Goal: Information Seeking & Learning: Check status

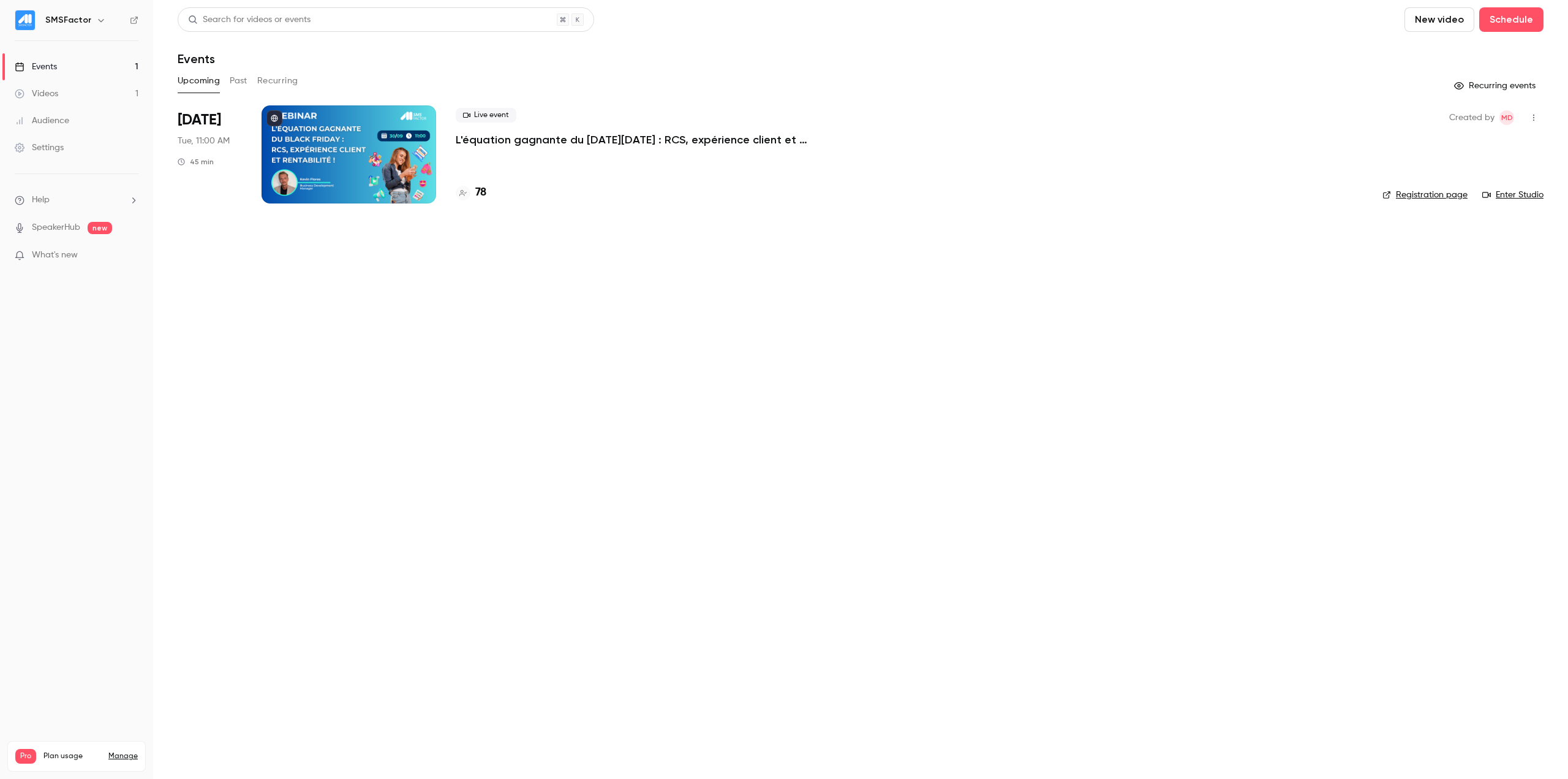
click at [569, 149] on div "Live event L'équation gagnante du Black Friday : RCS, expérience client et rent…" at bounding box center [908, 154] width 907 height 98
click at [577, 141] on p "L'équation gagnante du [DATE][DATE] : RCS, expérience client et rentabilité !" at bounding box center [639, 140] width 368 height 14
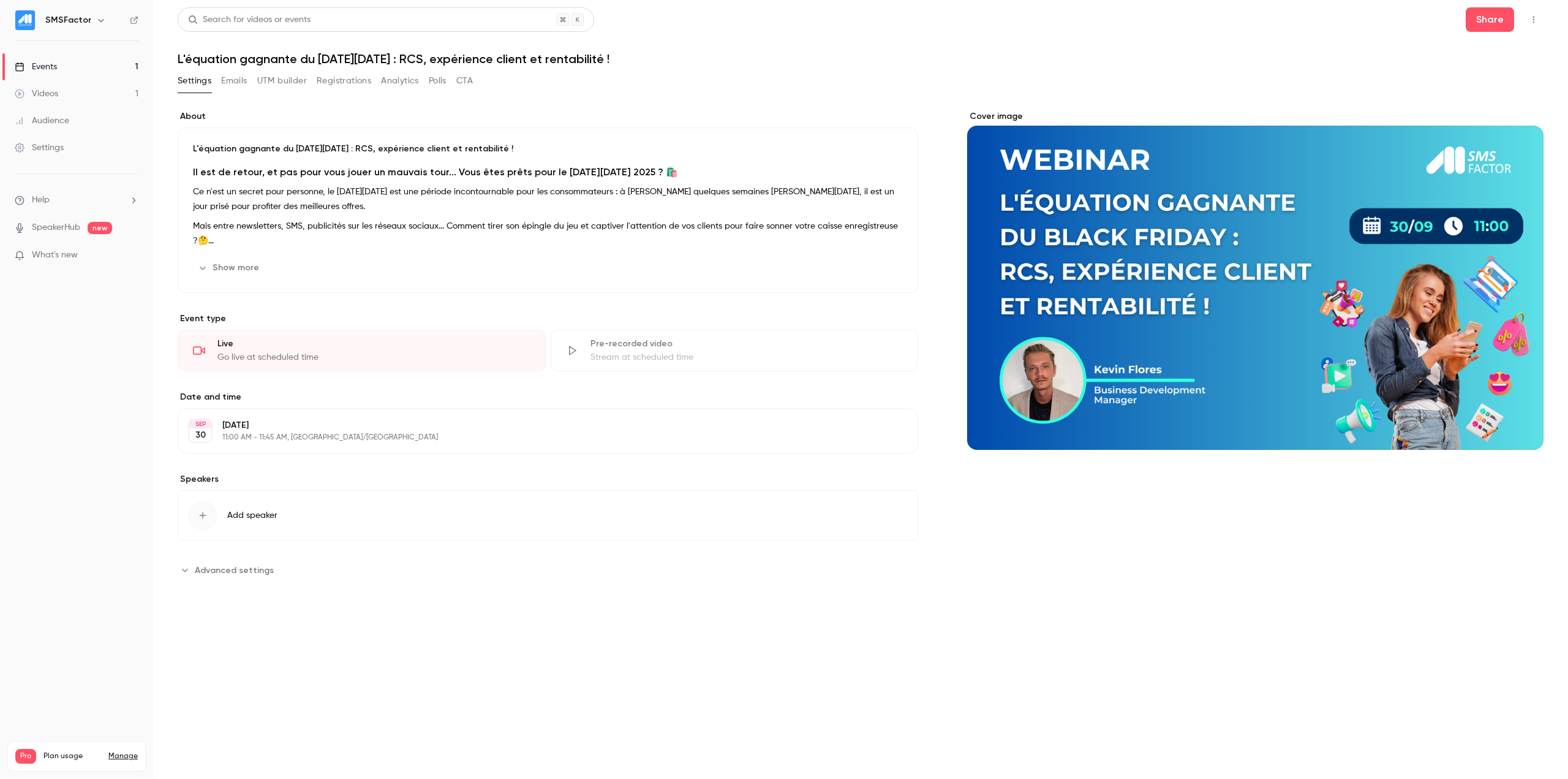
click at [335, 89] on button "Registrations" at bounding box center [344, 81] width 55 height 20
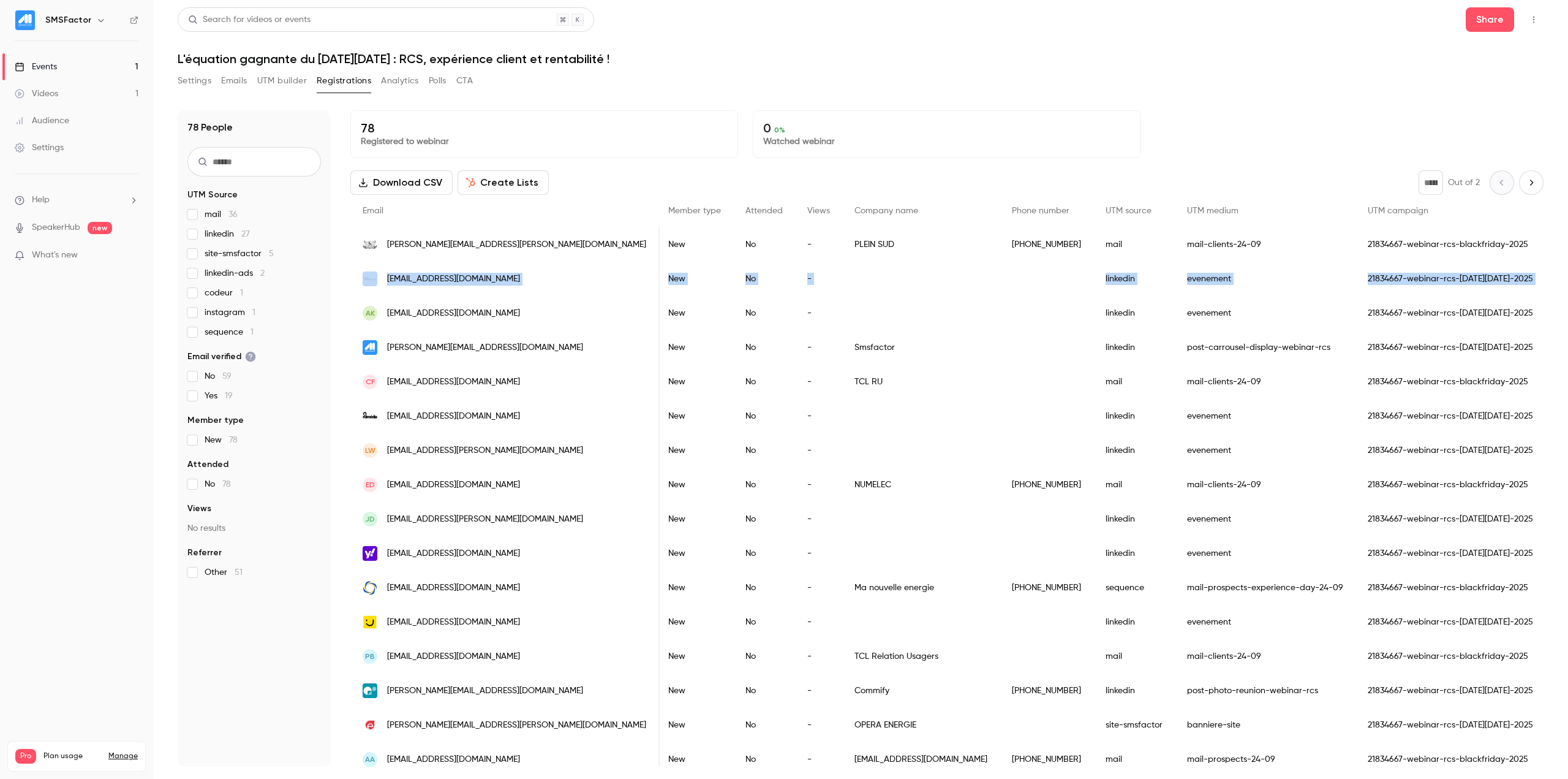
scroll to position [0, 259]
drag, startPoint x: 362, startPoint y: 277, endPoint x: 1520, endPoint y: 270, distance: 1158.0
click at [1520, 270] on div "cyrille.herbron@free.fr Cyrille Herbron 2025/09/25 New No - linkedin evenement …" at bounding box center [925, 278] width 1669 height 34
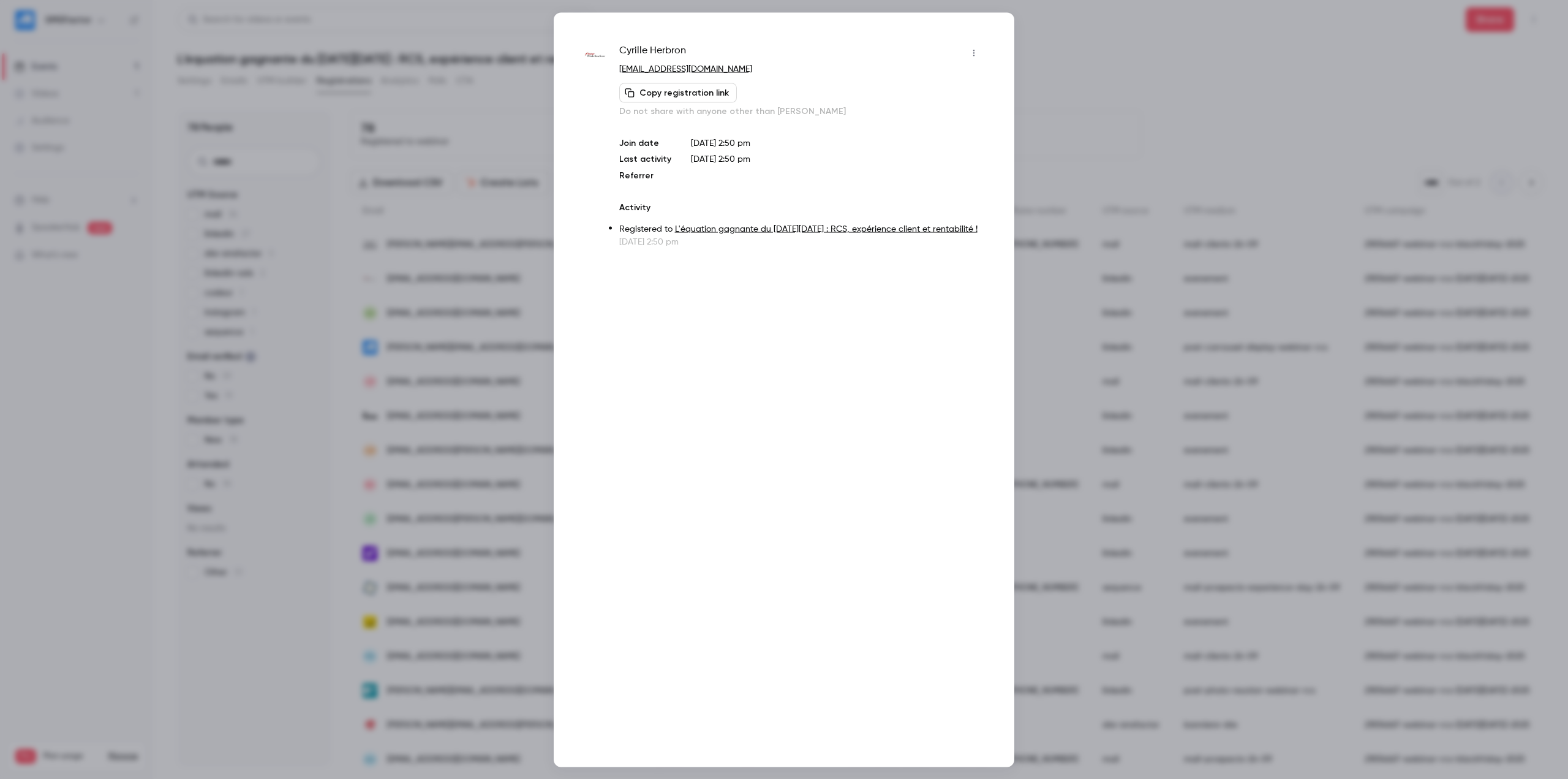
click at [1225, 105] on div at bounding box center [784, 390] width 1568 height 779
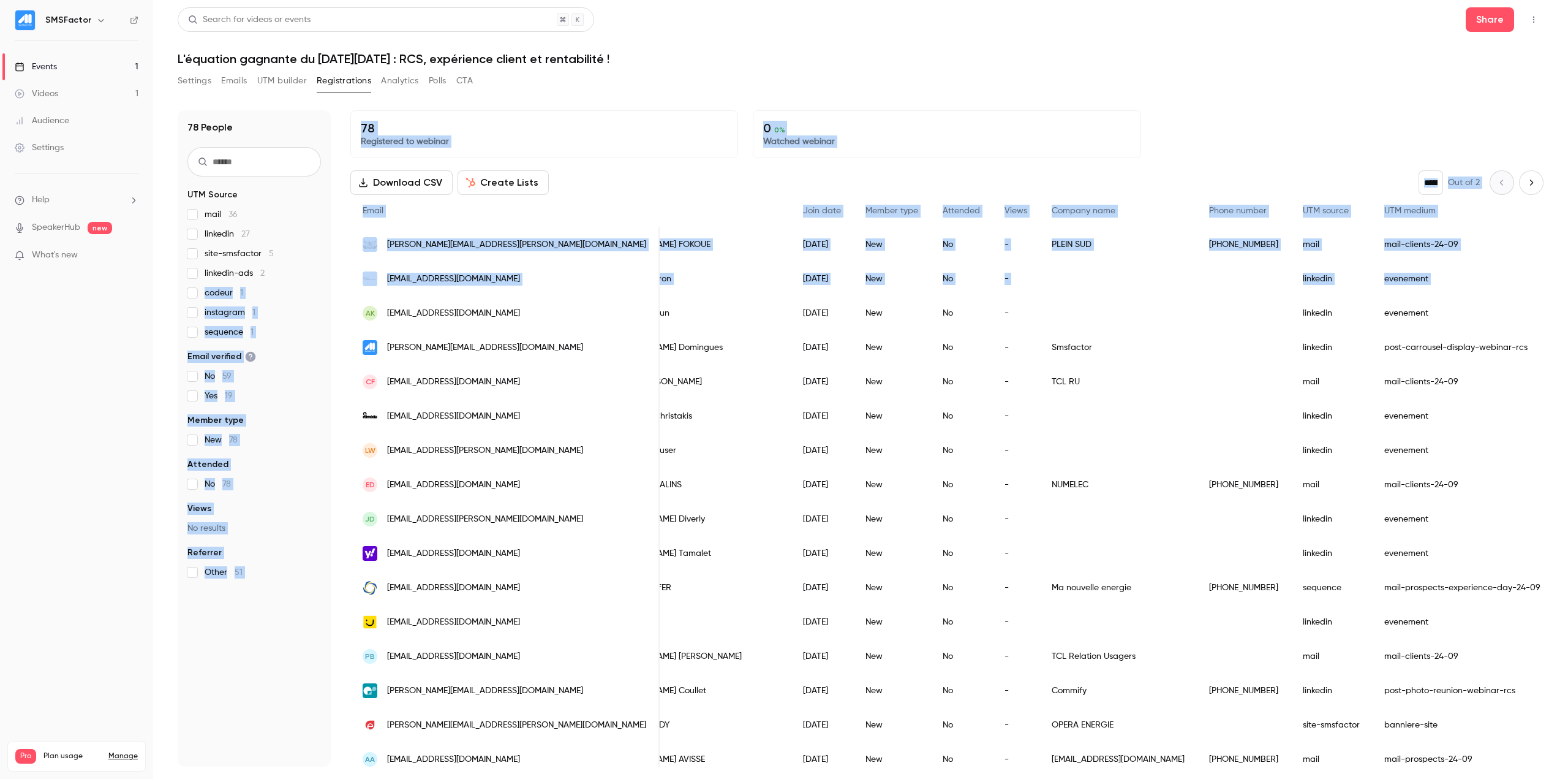
scroll to position [0, 0]
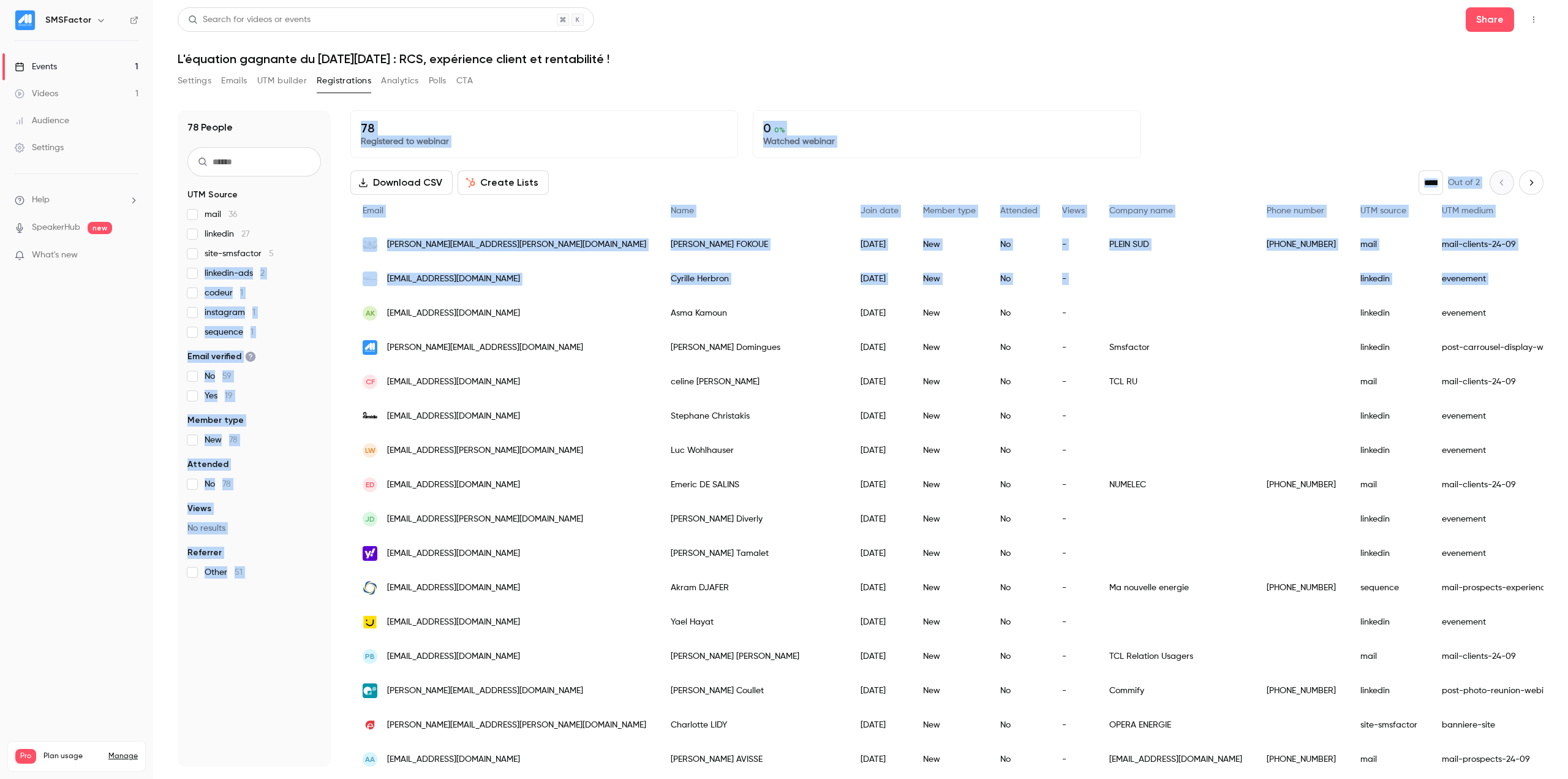
drag, startPoint x: 1479, startPoint y: 286, endPoint x: 314, endPoint y: 251, distance: 1165.5
click at [305, 253] on div "78 People UTM Source mail 36 linkedin 27 site-smsfactor 5 linkedin-ads 2 codeur…" at bounding box center [860, 438] width 1366 height 656
click at [1257, 112] on div "78 Registered to webinar 0 0 % Watched webinar" at bounding box center [946, 133] width 1193 height 47
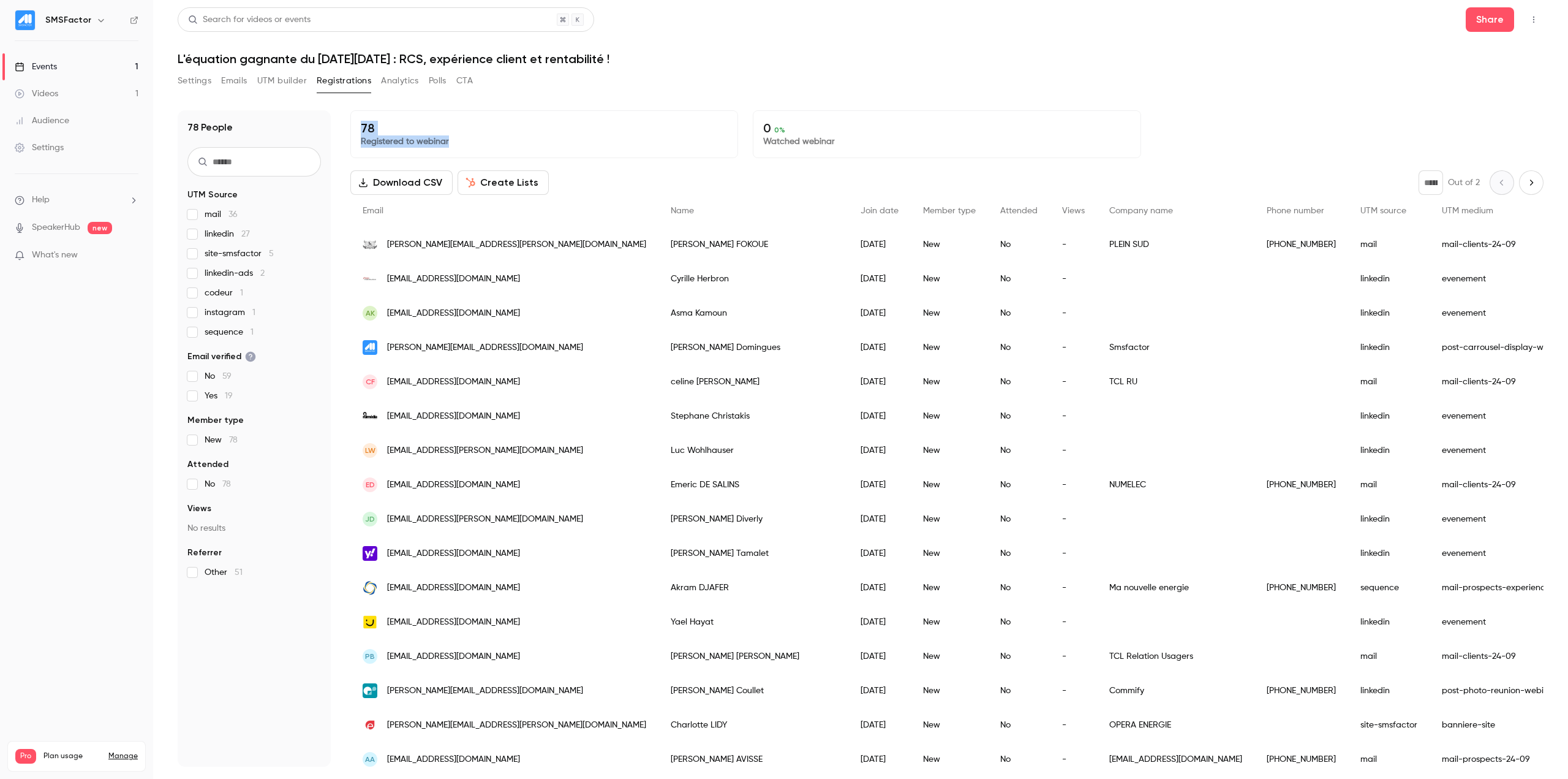
drag, startPoint x: 354, startPoint y: 131, endPoint x: 497, endPoint y: 137, distance: 143.1
click at [494, 137] on div "78 People UTM Source mail 36 linkedin 27 site-smsfactor 5 linkedin-ads 2 codeur…" at bounding box center [860, 438] width 1366 height 656
click at [498, 137] on p "Registered to webinar" at bounding box center [544, 141] width 367 height 13
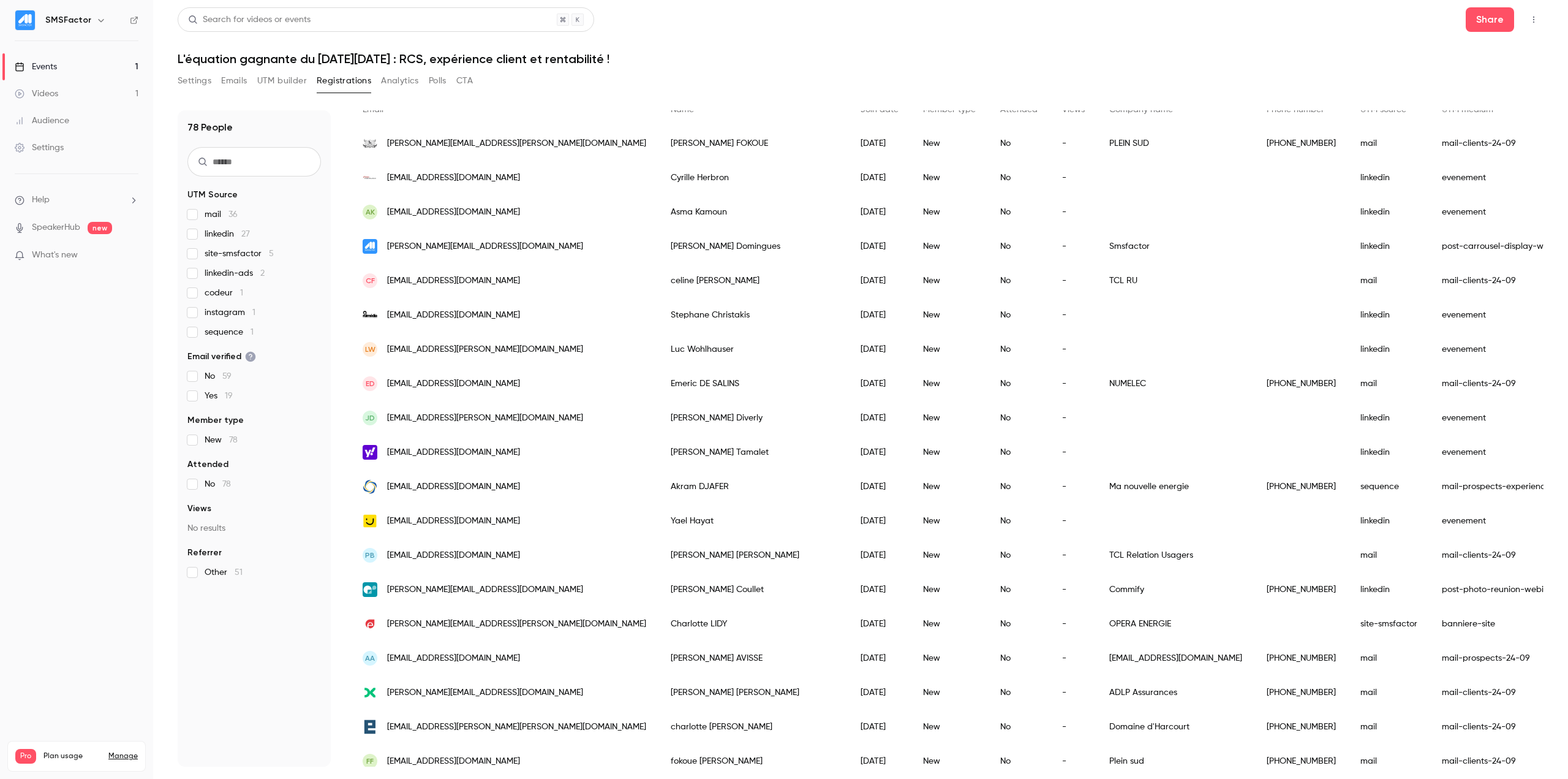
scroll to position [123, 0]
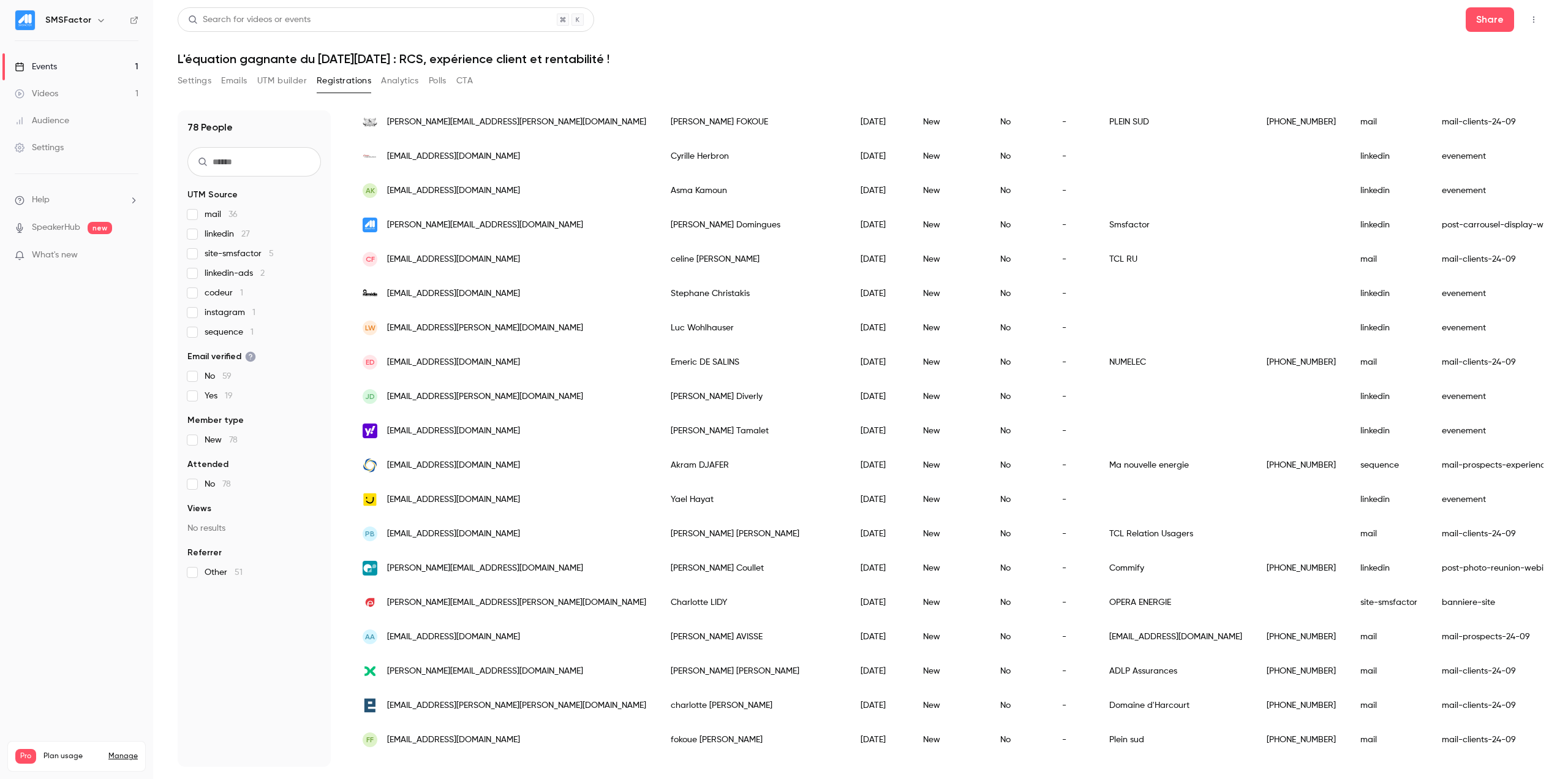
click at [211, 212] on span "mail 36" at bounding box center [221, 215] width 33 height 13
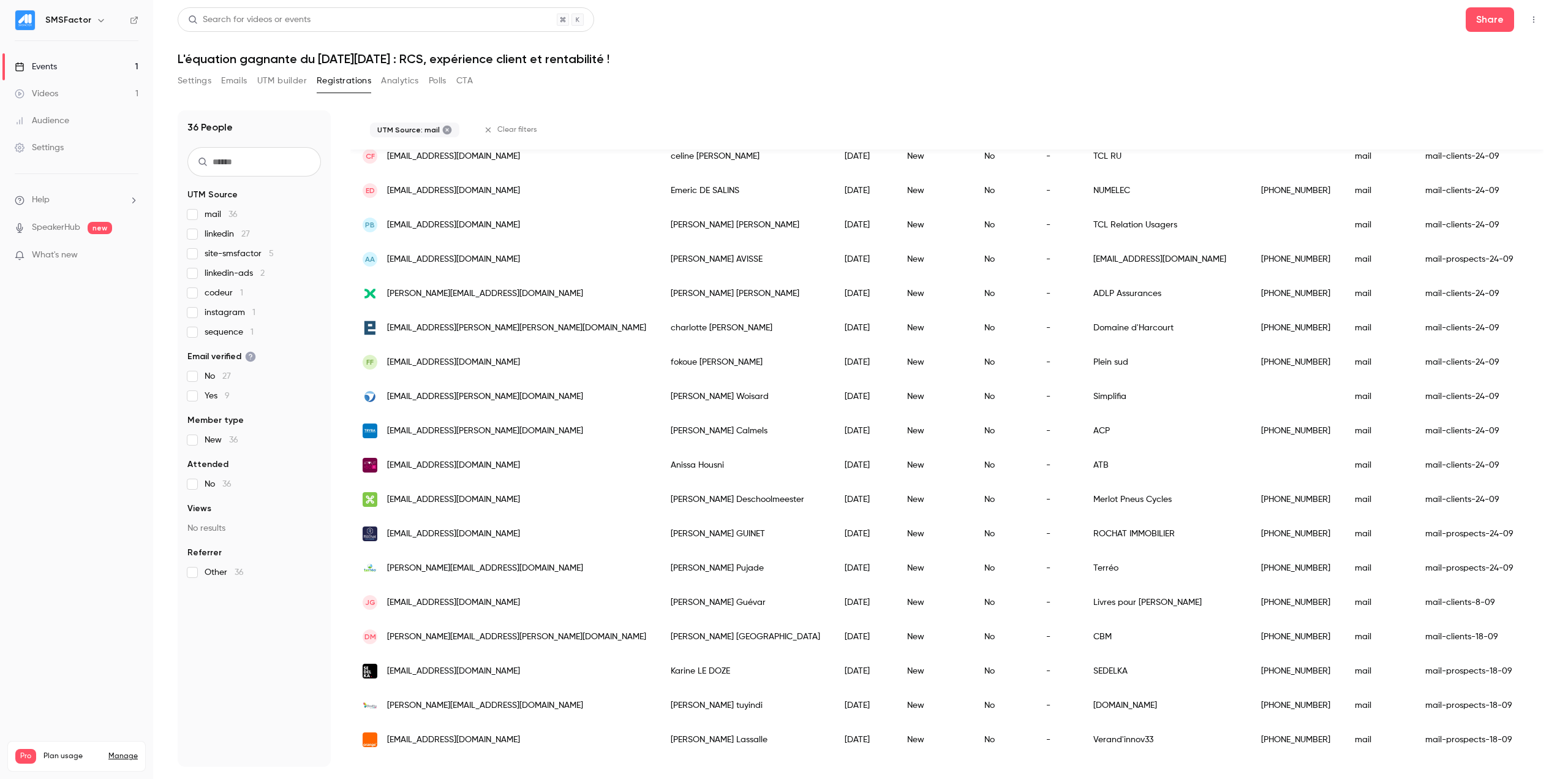
click at [211, 212] on span "mail 36" at bounding box center [221, 215] width 33 height 13
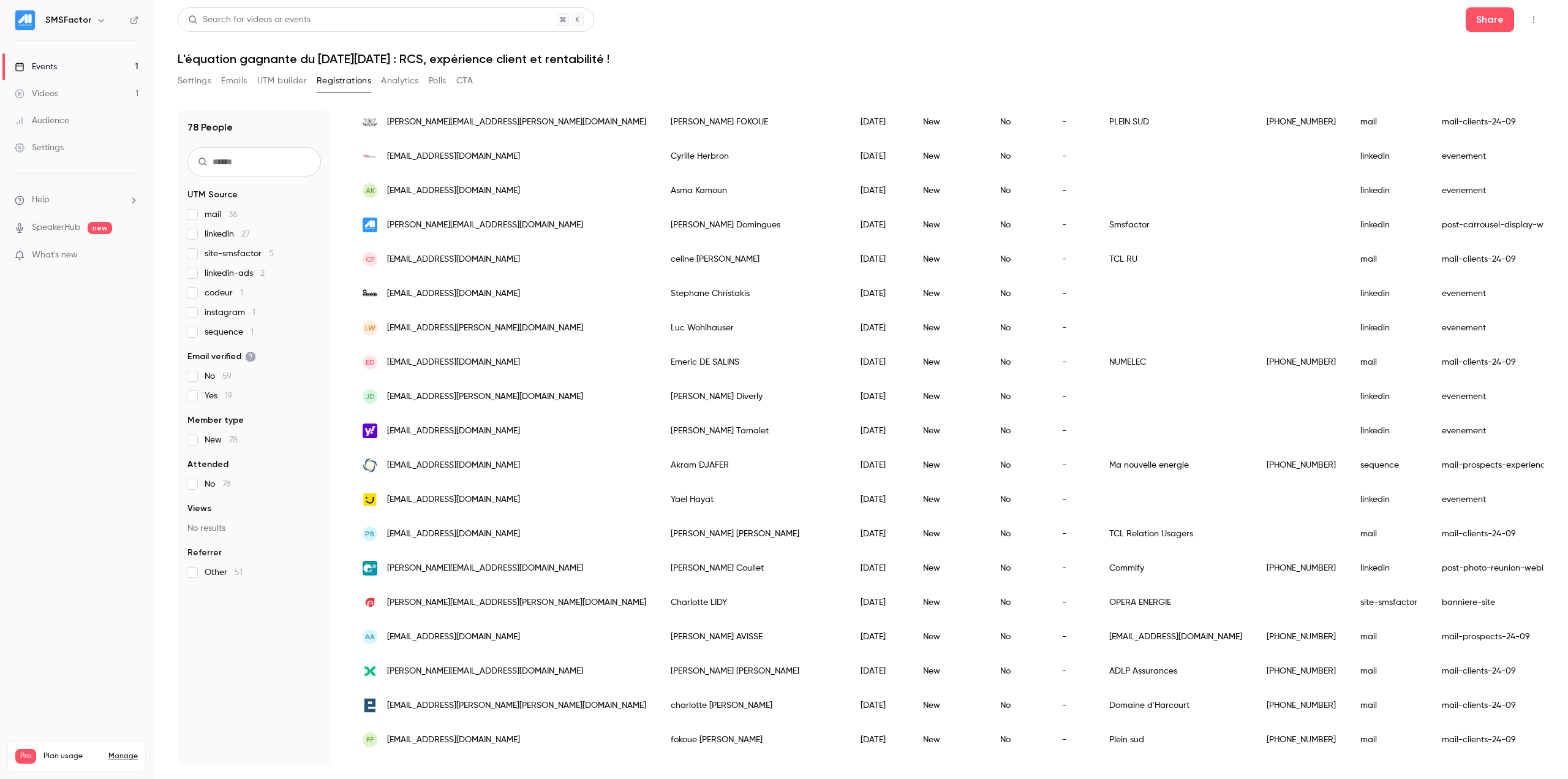
click at [218, 232] on span "linkedin 27" at bounding box center [227, 235] width 46 height 13
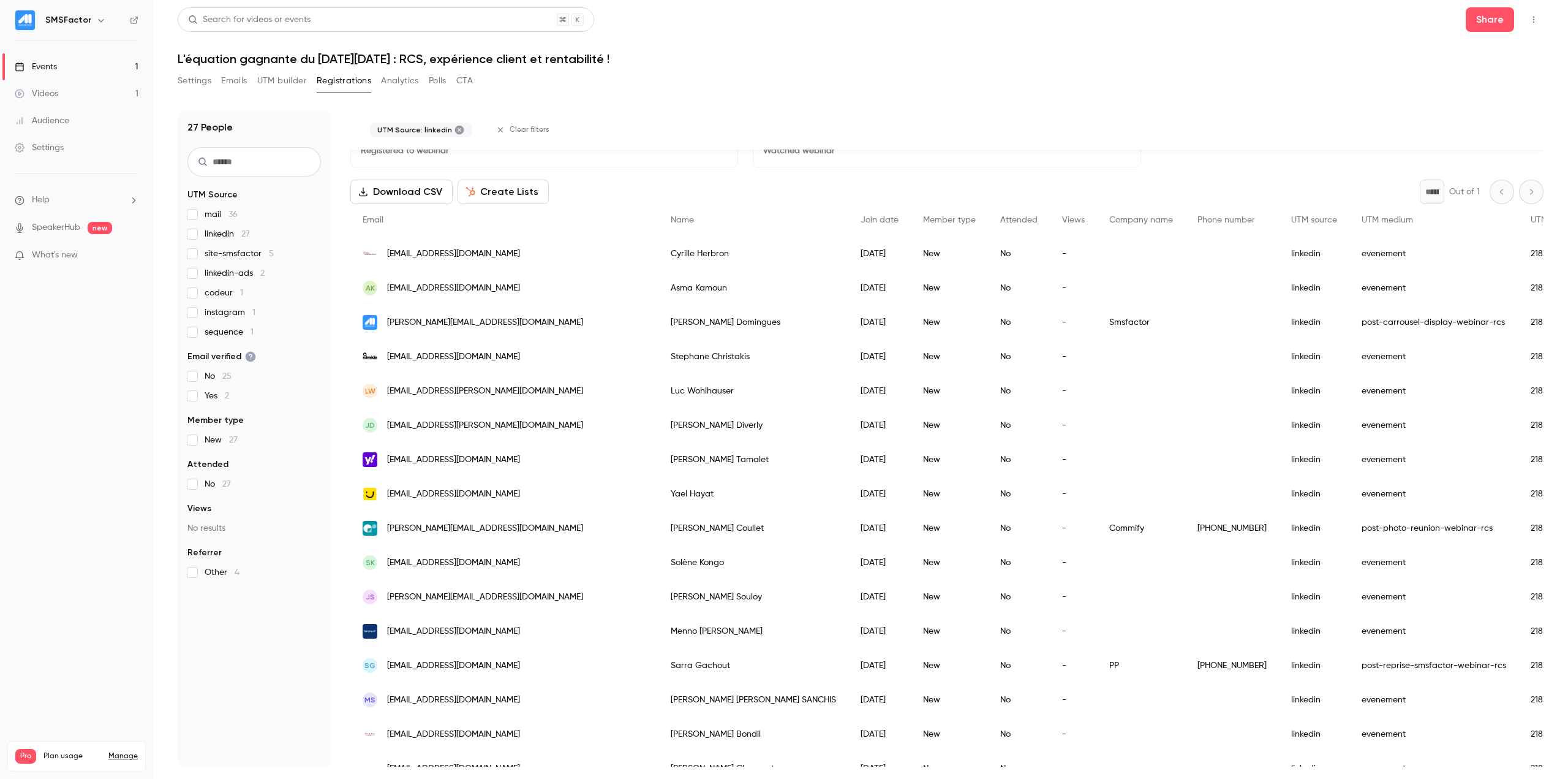
scroll to position [0, 0]
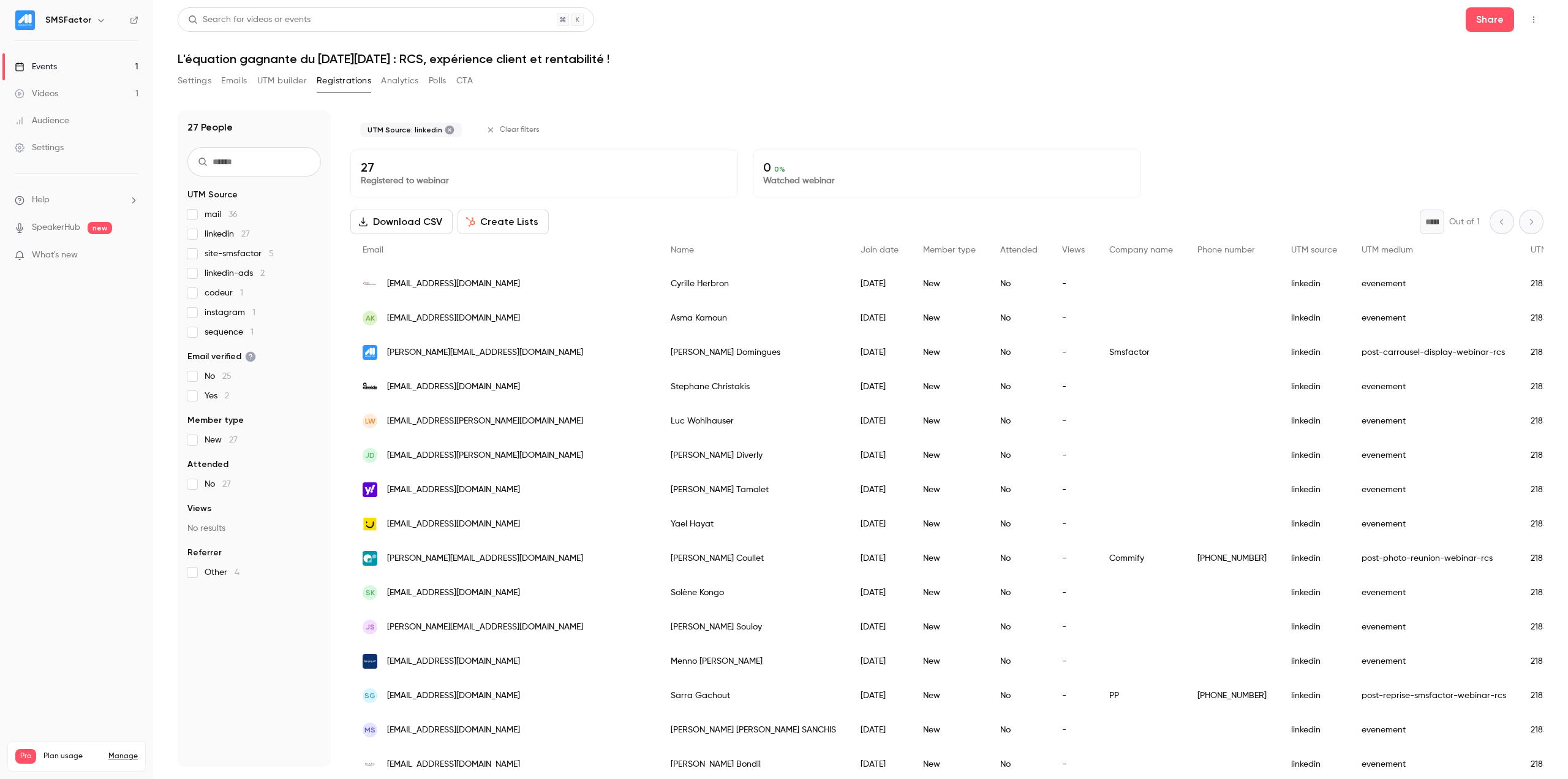
click at [206, 209] on span "mail 36" at bounding box center [221, 215] width 33 height 13
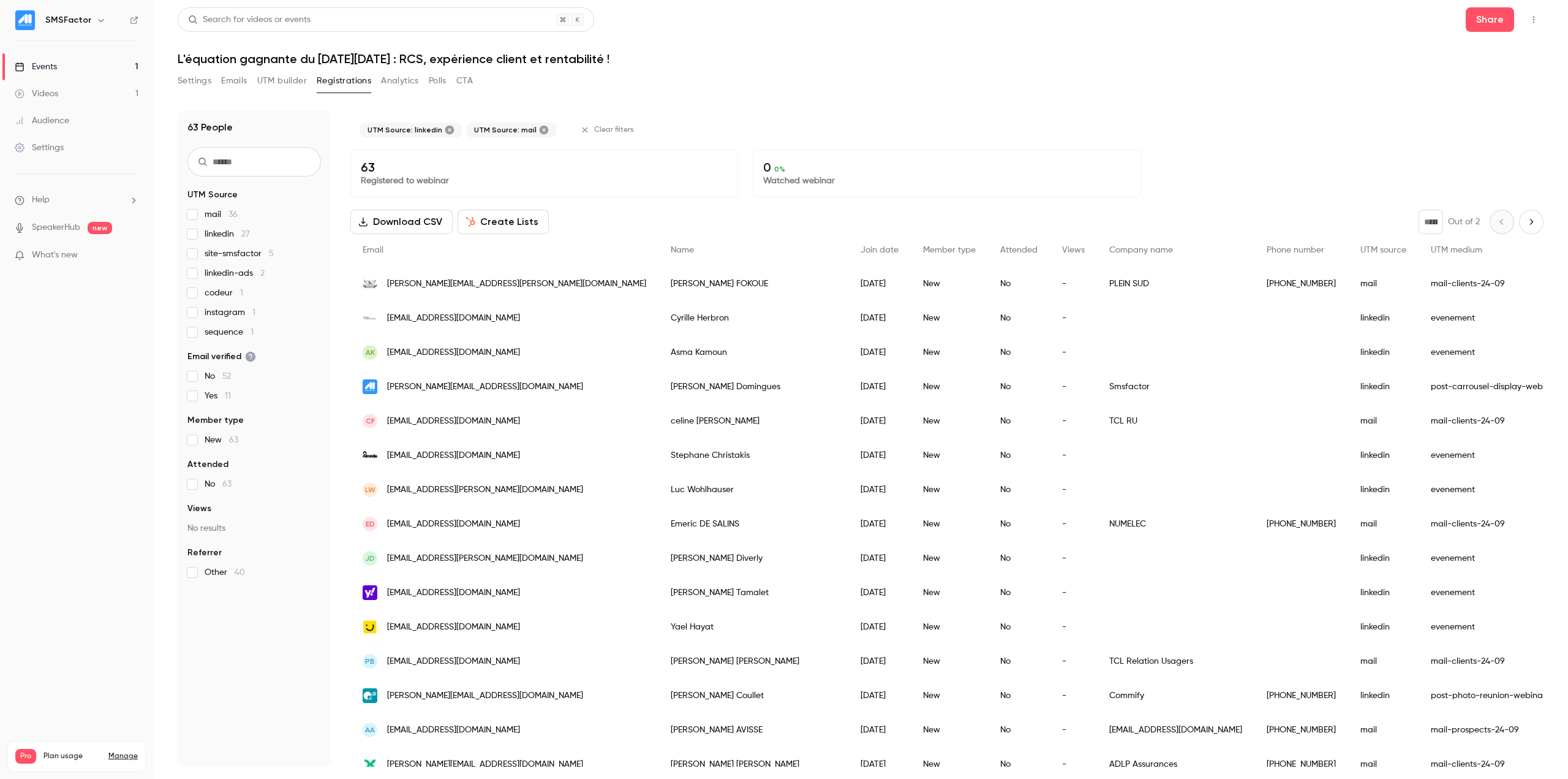
click at [212, 235] on span "linkedin 27" at bounding box center [227, 235] width 46 height 13
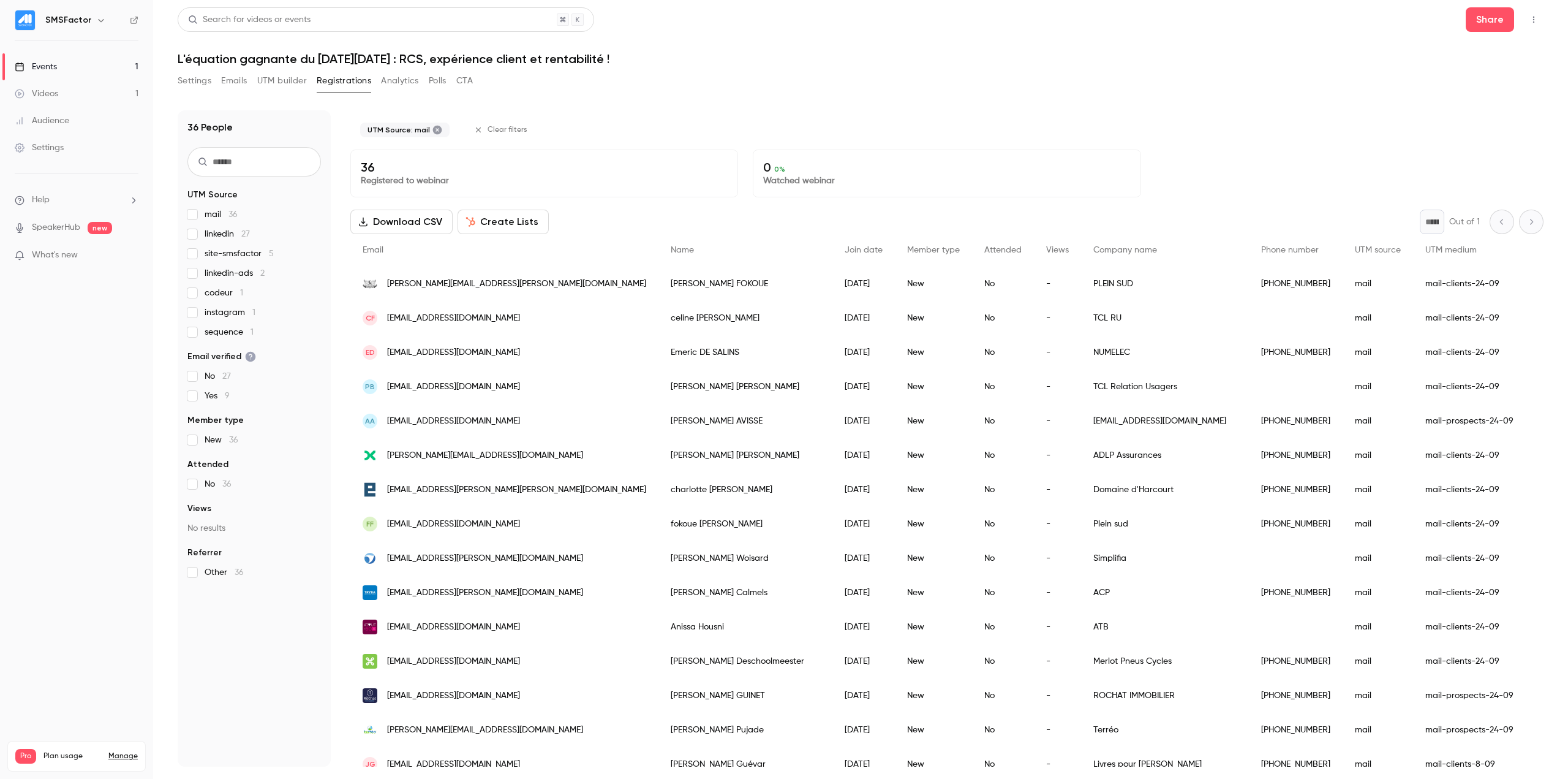
drag, startPoint x: 217, startPoint y: 235, endPoint x: 209, endPoint y: 248, distance: 15.3
click at [215, 236] on span "linkedin 27" at bounding box center [227, 235] width 46 height 13
click at [206, 255] on span "site-smsfactor 5" at bounding box center [239, 253] width 69 height 13
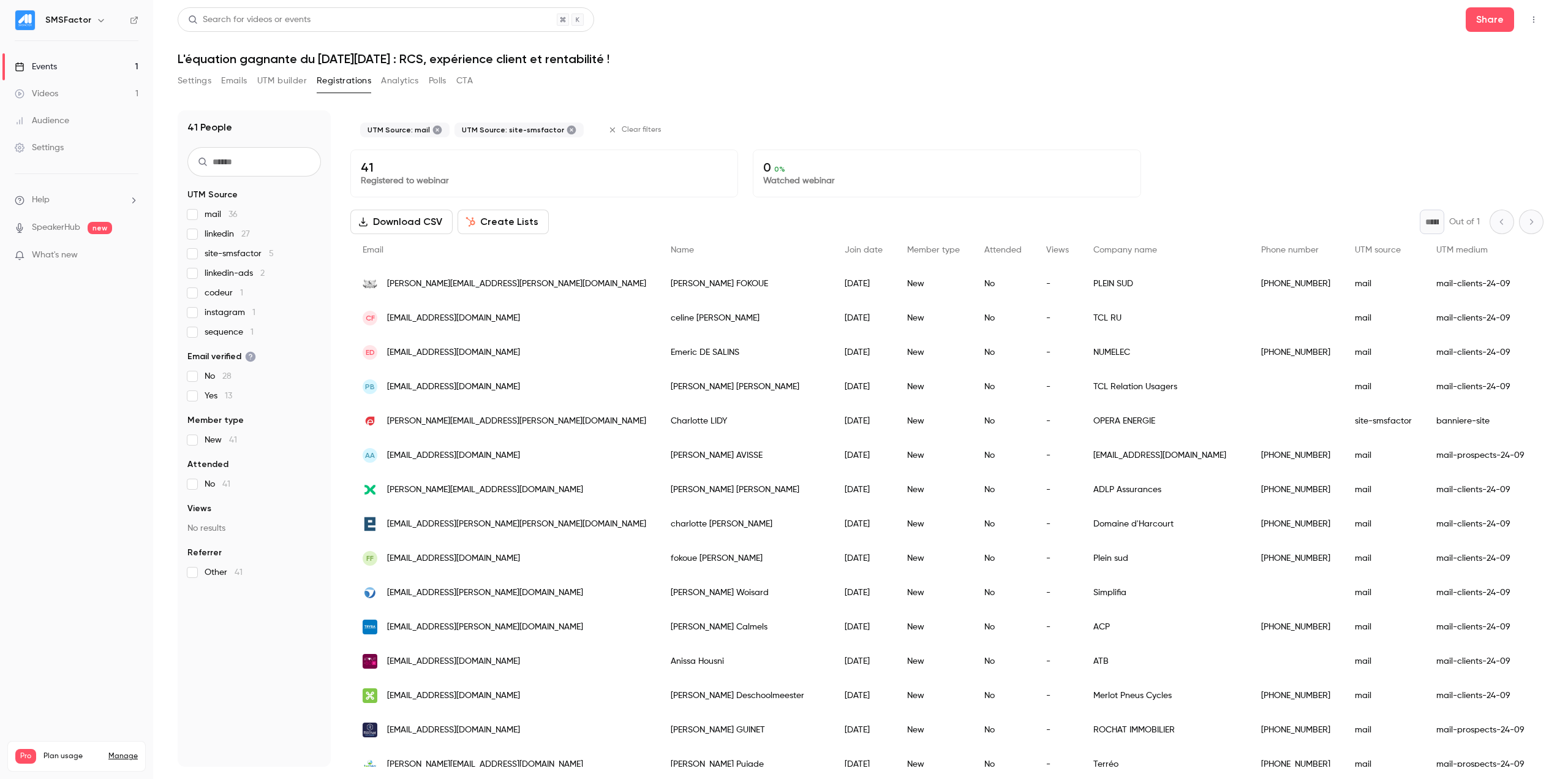
click at [217, 235] on span "linkedin 27" at bounding box center [227, 235] width 46 height 13
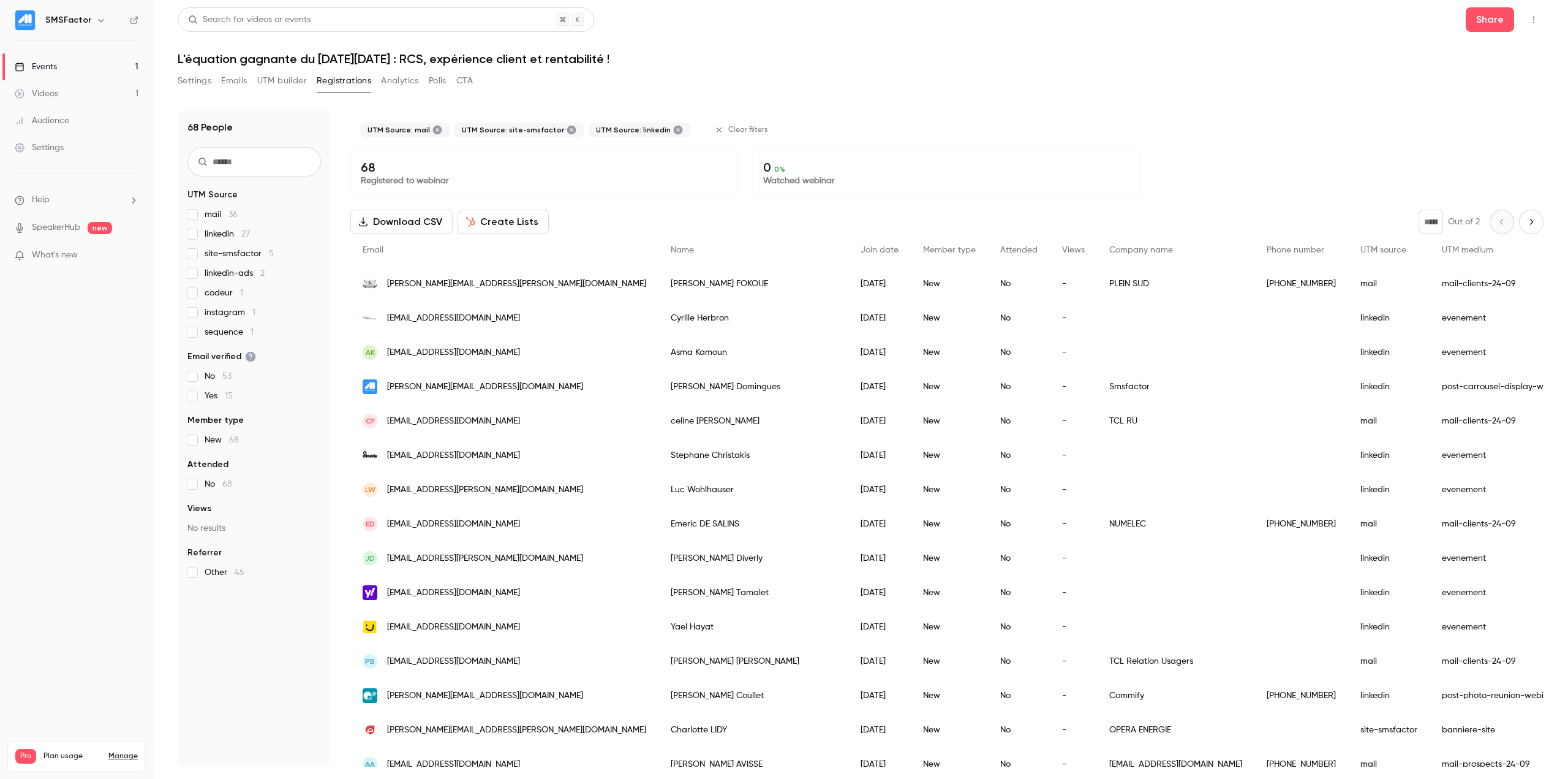
click at [223, 277] on span "linkedin-ads 2" at bounding box center [234, 273] width 60 height 13
click at [221, 292] on span "codeur 1" at bounding box center [224, 293] width 38 height 13
click at [221, 311] on span "instagram 1" at bounding box center [230, 312] width 51 height 13
click at [223, 325] on div "mail 36 linkedin 27 site-smsfactor 5 linkedin-ads 2 codeur 1 instagram 1 sequen…" at bounding box center [253, 273] width 133 height 130
click at [226, 330] on span "sequence 1" at bounding box center [229, 332] width 49 height 13
